Goal: Navigation & Orientation: Find specific page/section

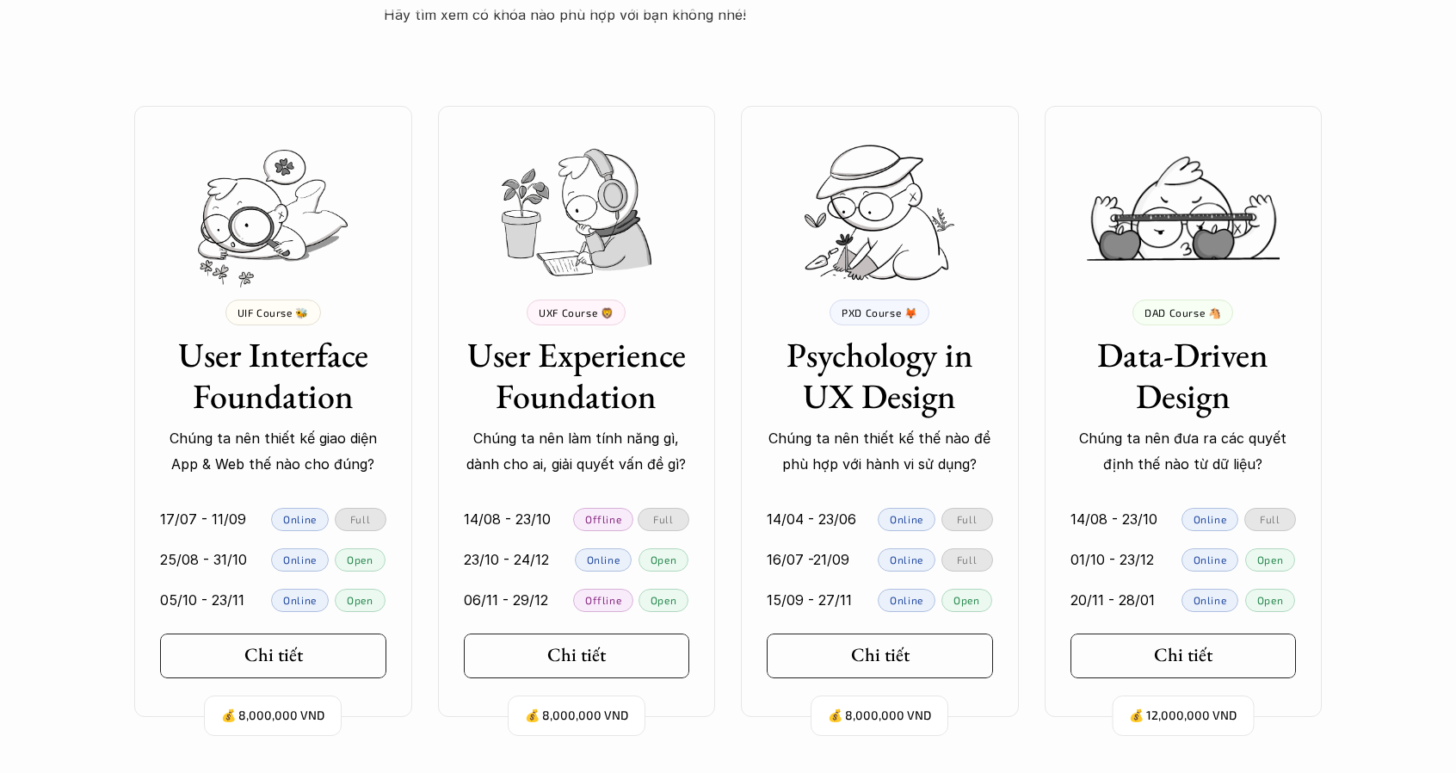
scroll to position [3441, 0]
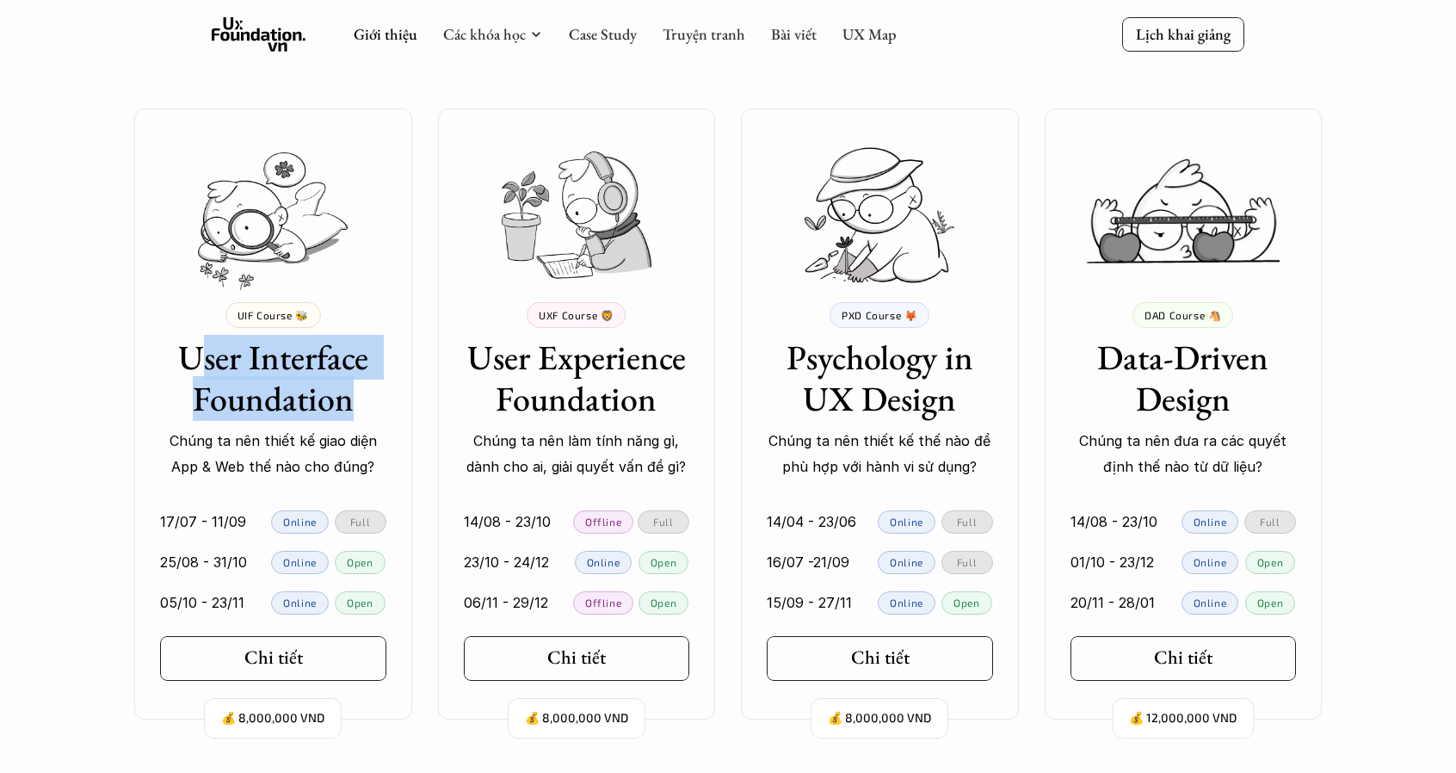
drag, startPoint x: 356, startPoint y: 393, endPoint x: 198, endPoint y: 377, distance: 159.1
click at [198, 377] on h3 "User Interface Foundation" at bounding box center [273, 377] width 226 height 83
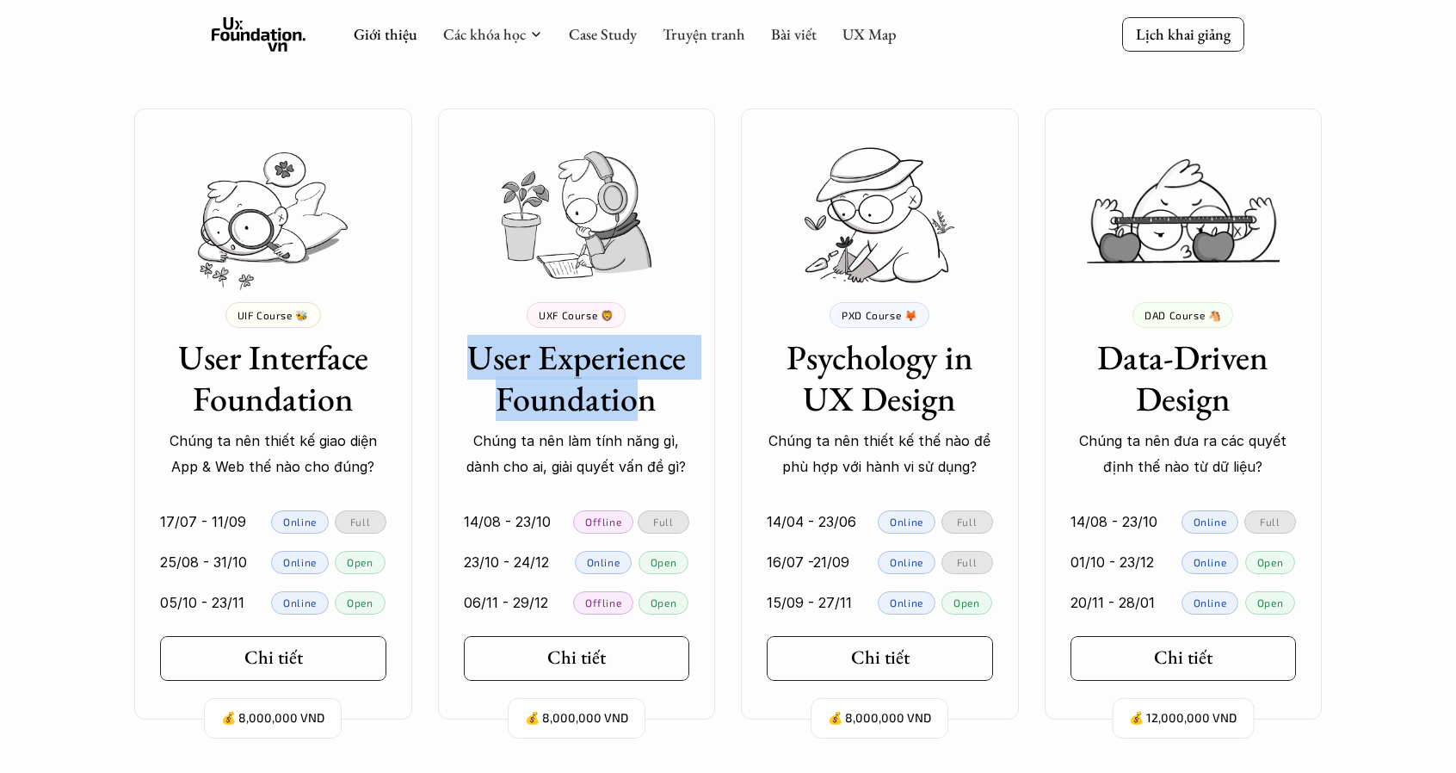
drag, startPoint x: 461, startPoint y: 367, endPoint x: 645, endPoint y: 399, distance: 186.8
click at [645, 399] on div "UXF Course 🦁 User Experience Foundation Chúng ta nên làm tính năng gì, dành cho…" at bounding box center [577, 391] width 278 height 178
click at [645, 399] on h3 "User Experience Foundation" at bounding box center [577, 377] width 226 height 83
drag, startPoint x: 644, startPoint y: 399, endPoint x: 475, endPoint y: 366, distance: 171.9
click at [475, 366] on h3 "User Experience Foundation" at bounding box center [577, 377] width 226 height 83
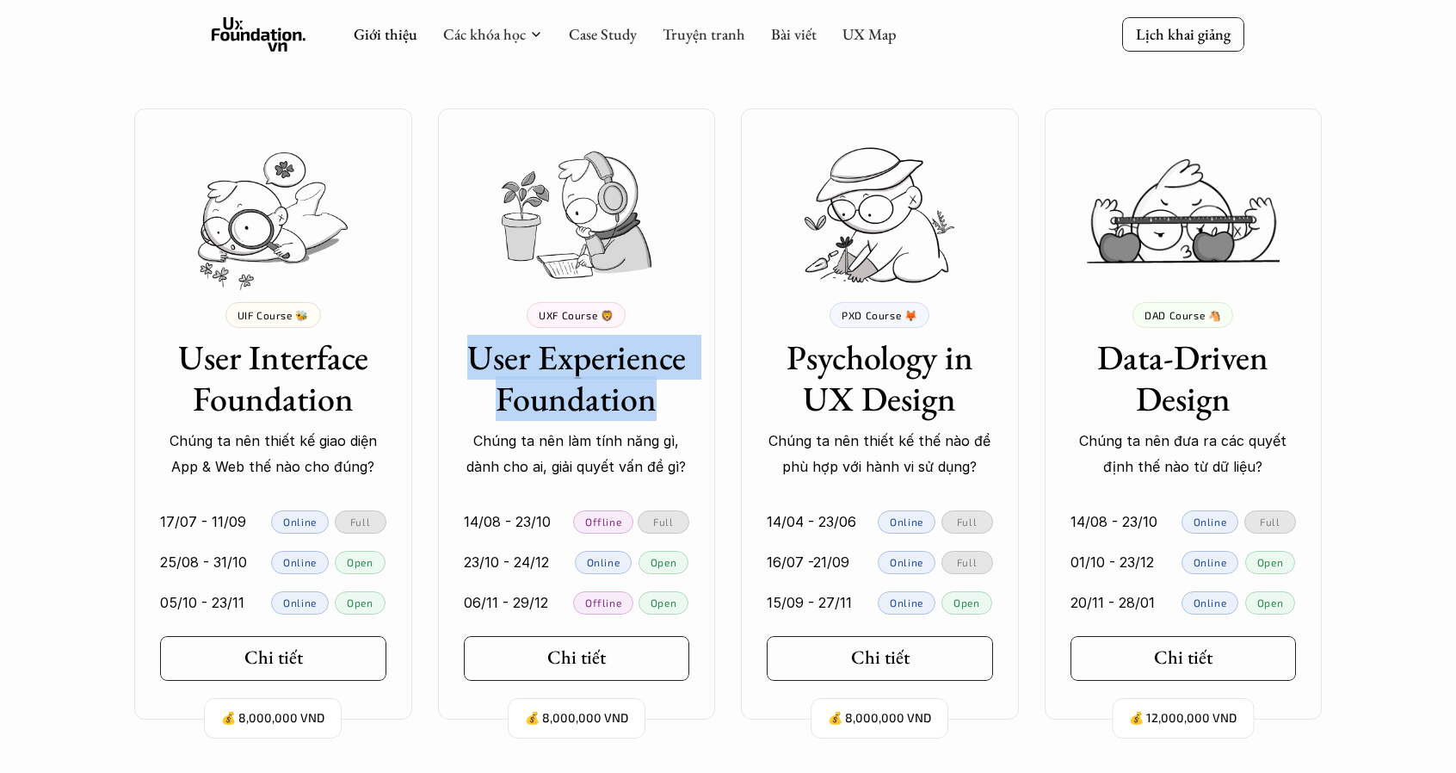
click at [475, 366] on h3 "User Experience Foundation" at bounding box center [577, 377] width 226 height 83
drag, startPoint x: 490, startPoint y: 366, endPoint x: 653, endPoint y: 408, distance: 167.8
click at [653, 408] on h3 "User Experience Foundation" at bounding box center [577, 377] width 226 height 83
click at [652, 408] on h3 "User Experience Foundation" at bounding box center [577, 377] width 226 height 83
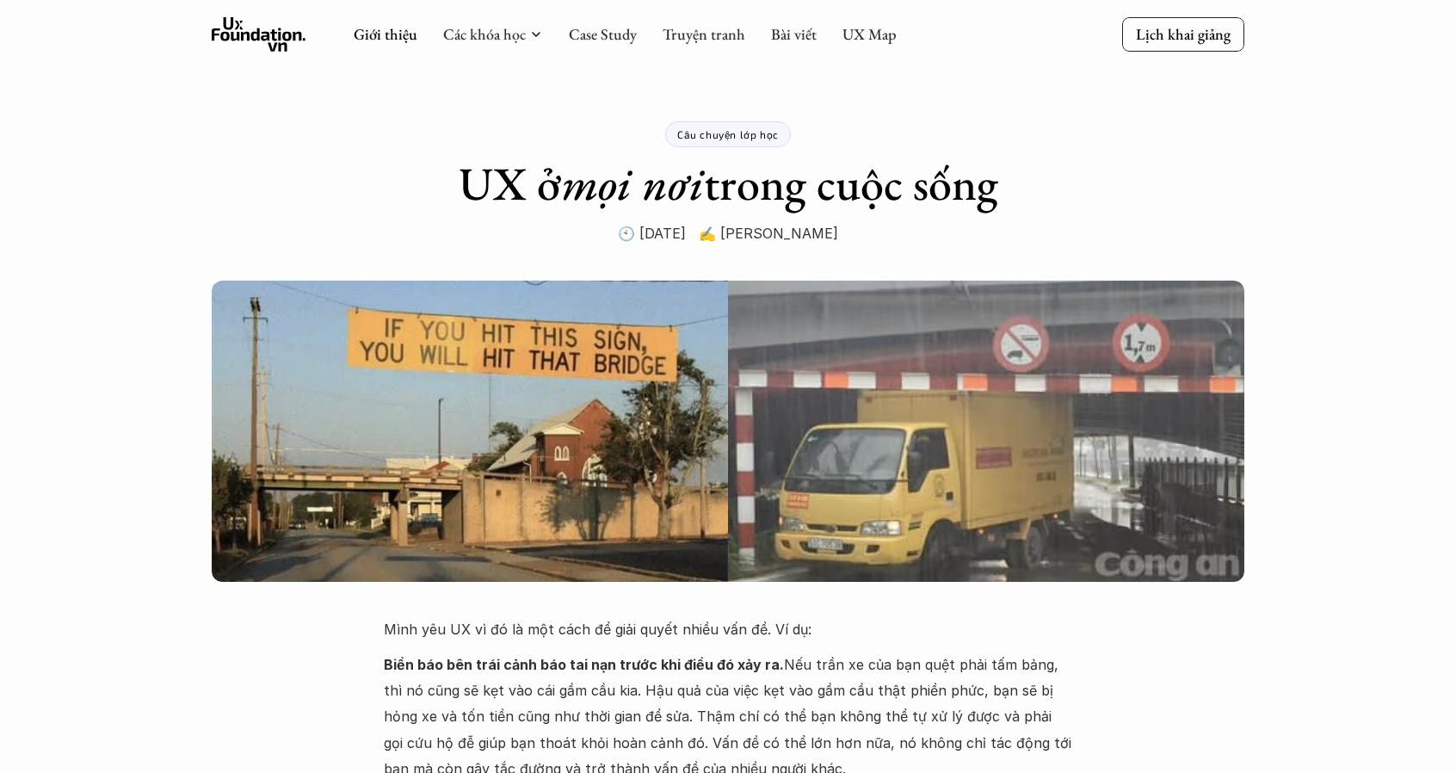
scroll to position [0, 0]
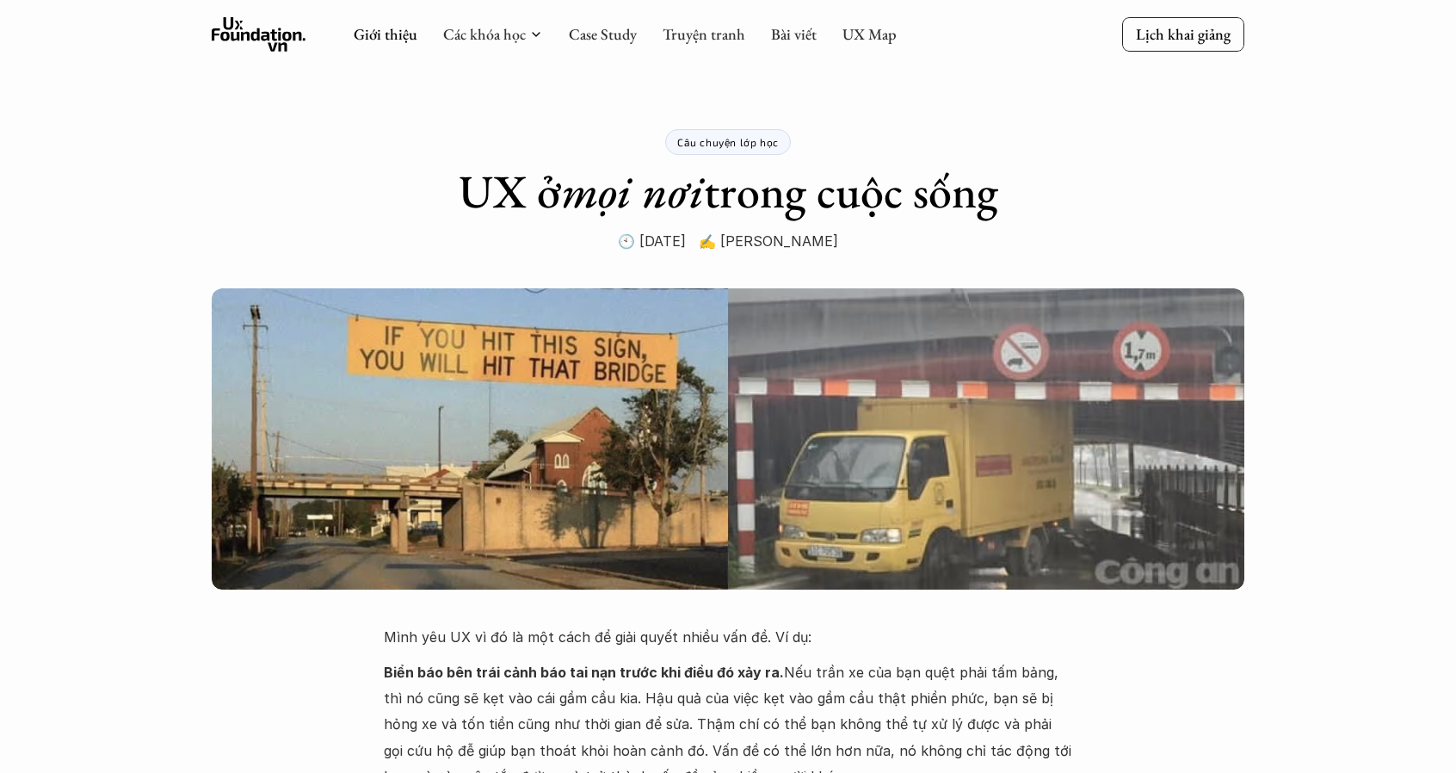
click at [709, 20] on div "Giới thiệu Các khóa học Case Study Truyện tranh Bài viết UX Map" at bounding box center [625, 34] width 543 height 34
click at [711, 31] on link "Truyện tranh" at bounding box center [703, 34] width 83 height 20
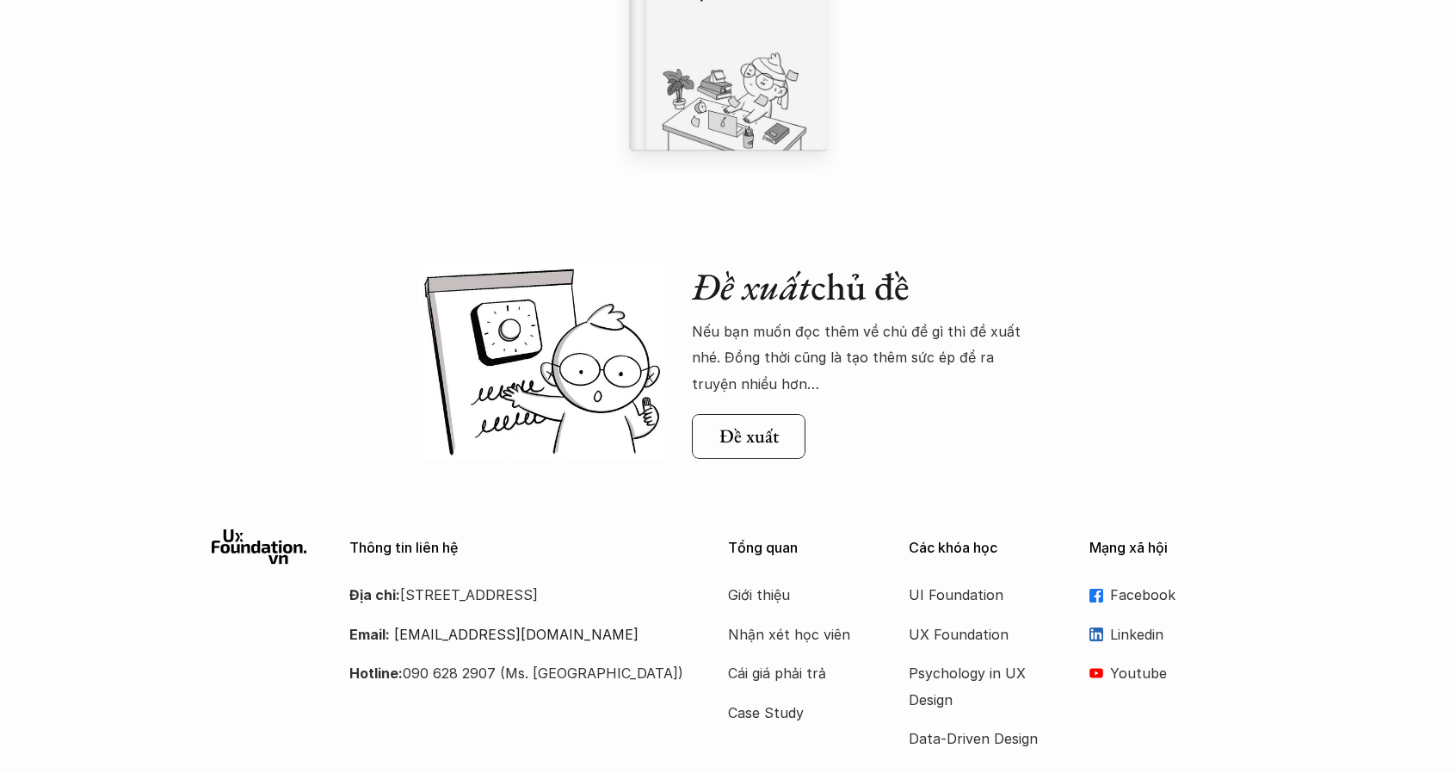
scroll to position [1635, 0]
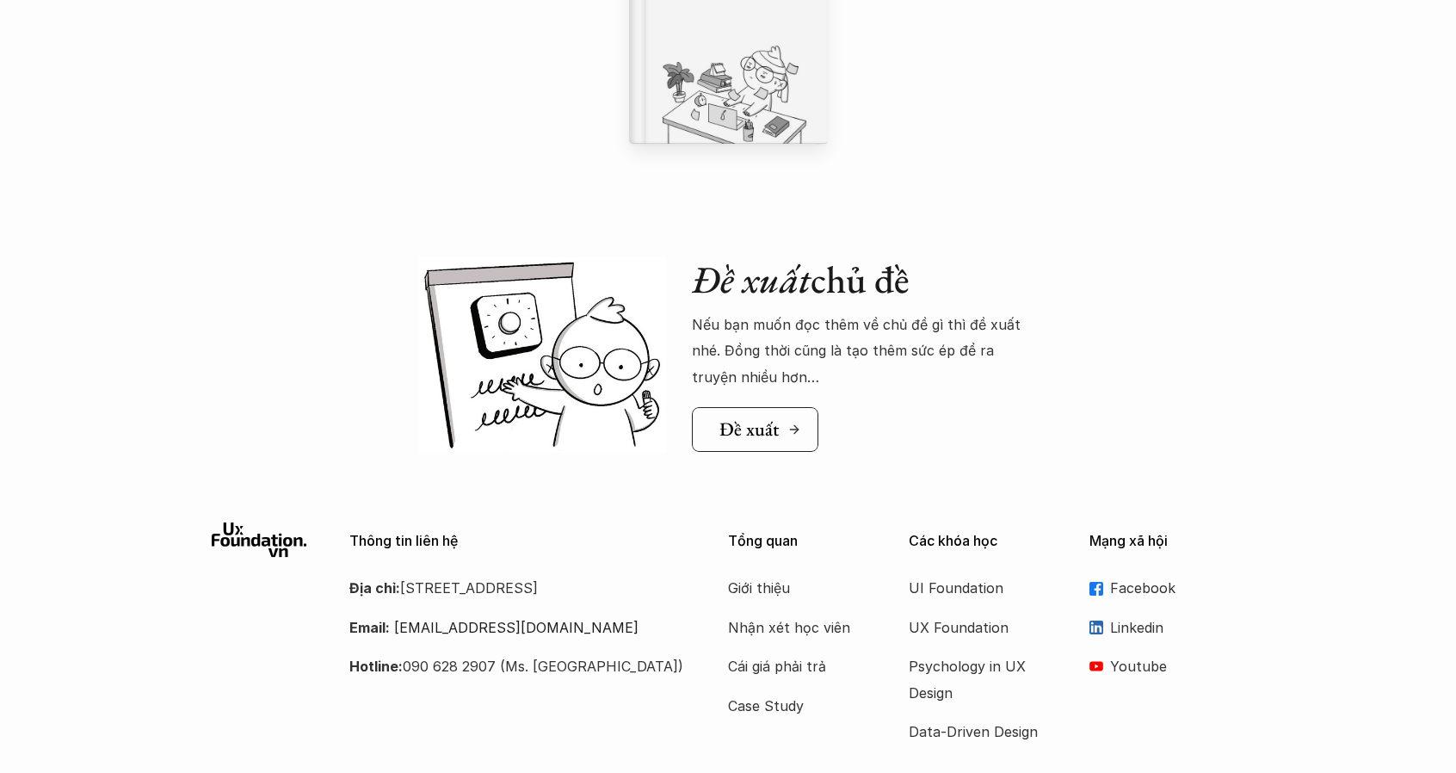
click at [773, 433] on h5 "Đề xuất" at bounding box center [748, 429] width 59 height 22
